Goal: Task Accomplishment & Management: Use online tool/utility

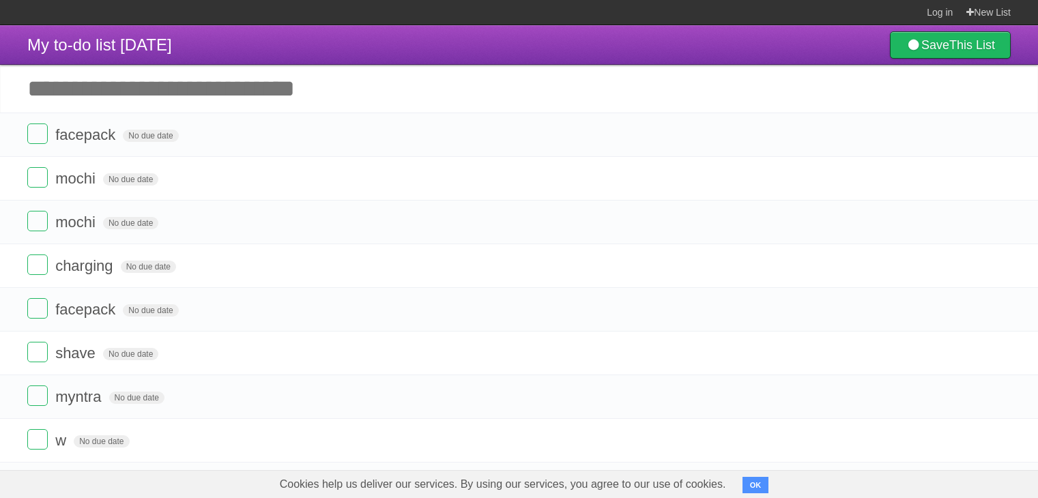
scroll to position [79, 0]
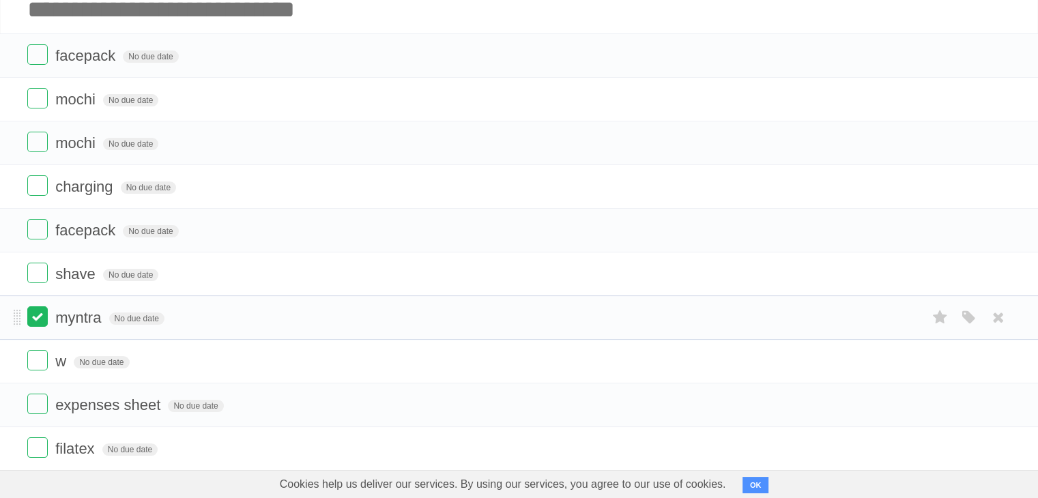
click at [38, 311] on label at bounding box center [37, 317] width 20 height 20
click at [34, 320] on label at bounding box center [37, 317] width 20 height 20
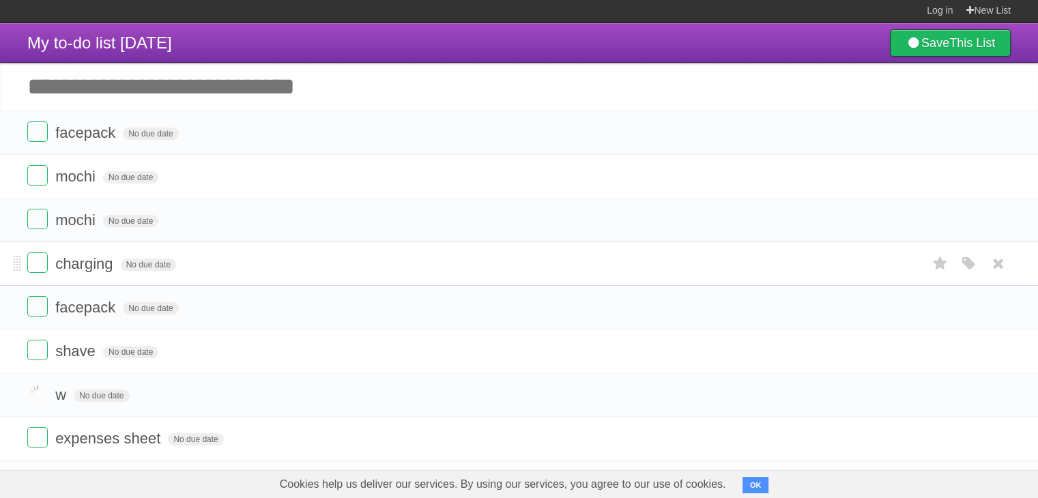
scroll to position [0, 0]
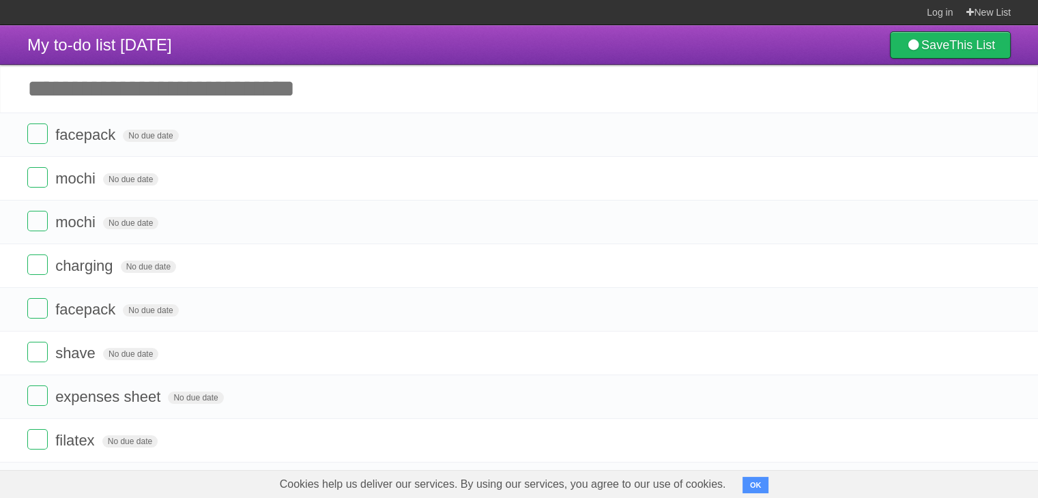
drag, startPoint x: 1000, startPoint y: 222, endPoint x: 593, endPoint y: 63, distance: 437.2
click at [1000, 222] on icon at bounding box center [998, 222] width 19 height 23
click at [43, 224] on label at bounding box center [37, 221] width 20 height 20
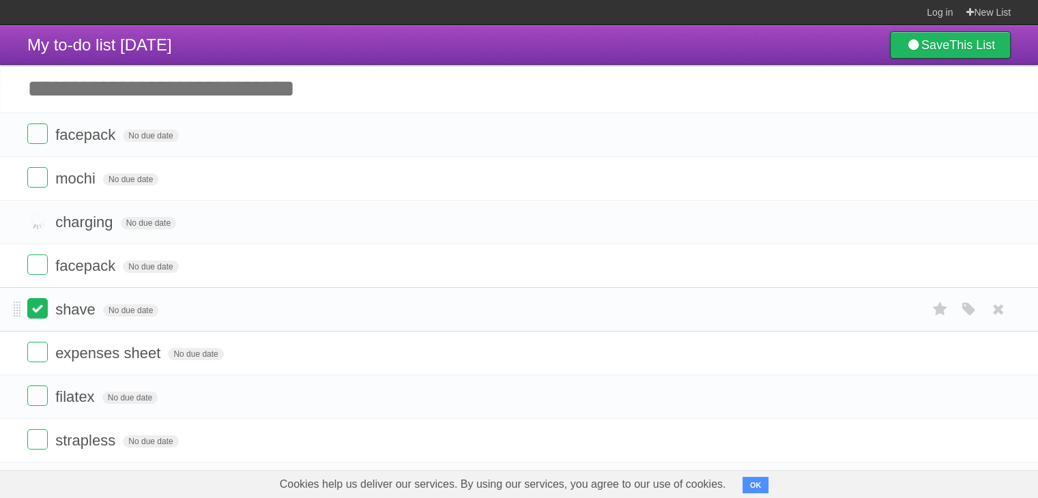
click at [38, 307] on label at bounding box center [37, 308] width 20 height 20
click at [39, 309] on label at bounding box center [37, 308] width 20 height 20
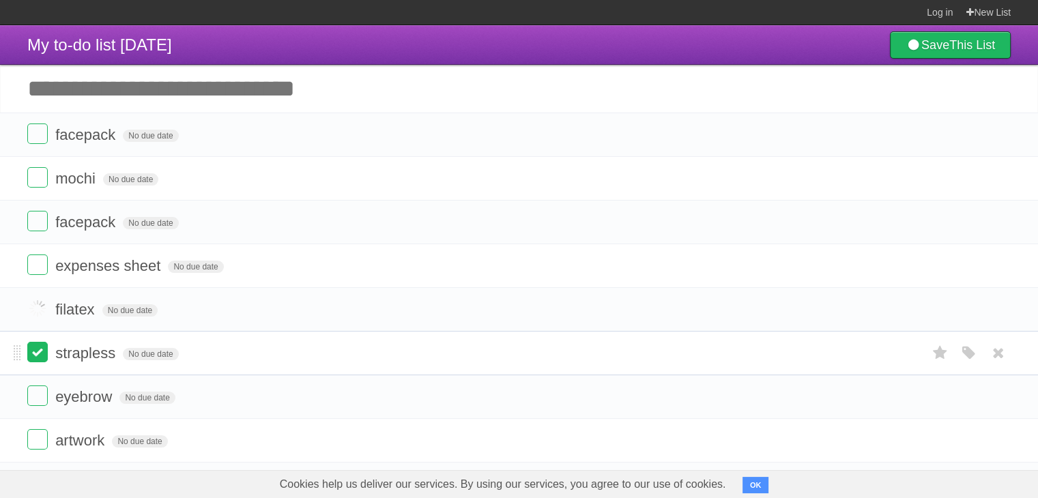
click at [42, 350] on label at bounding box center [37, 352] width 20 height 20
click at [37, 390] on label at bounding box center [37, 396] width 20 height 20
click at [38, 309] on label at bounding box center [37, 308] width 20 height 20
click at [38, 350] on label at bounding box center [37, 352] width 20 height 20
drag, startPoint x: 39, startPoint y: 350, endPoint x: 130, endPoint y: 379, distance: 95.4
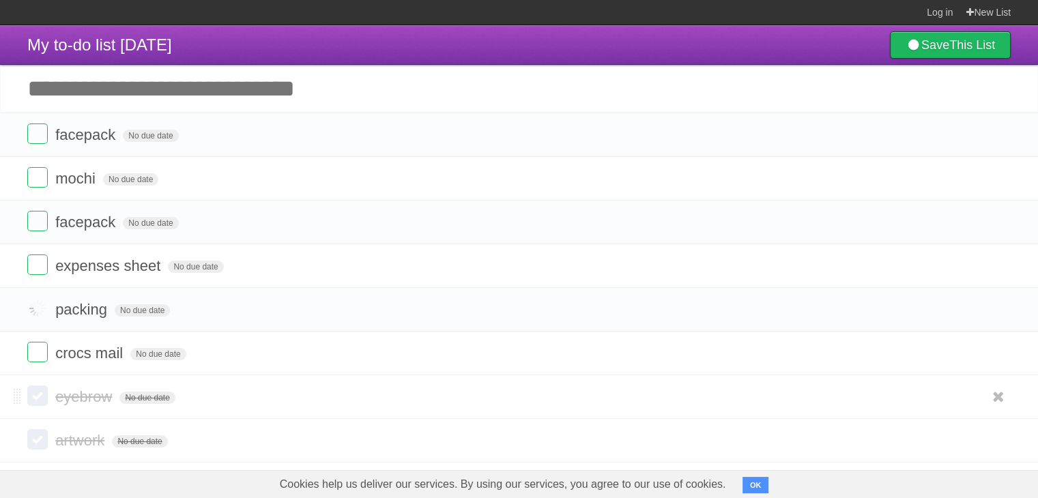
click at [40, 350] on label at bounding box center [37, 352] width 20 height 20
